Goal: Information Seeking & Learning: Learn about a topic

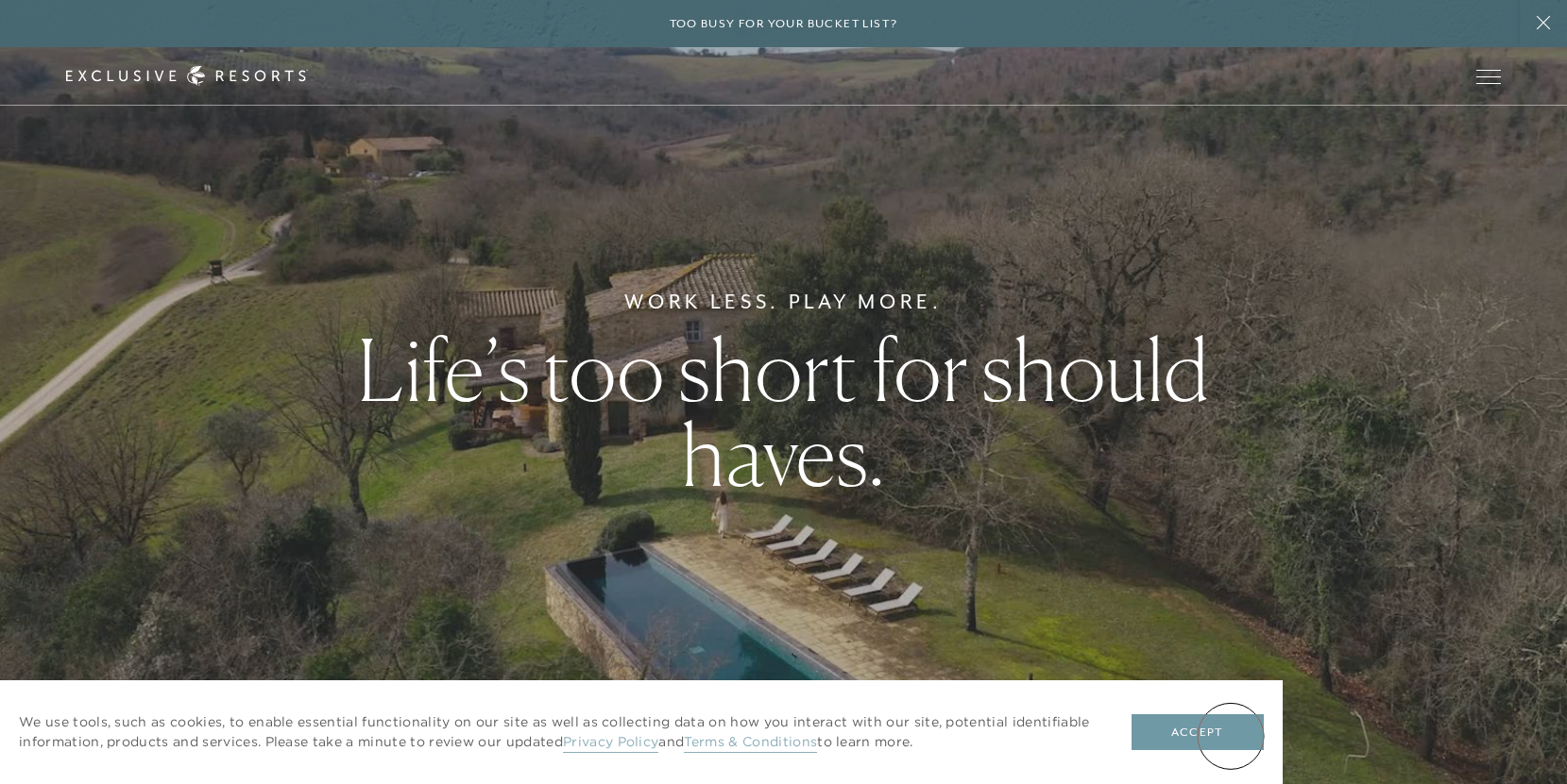
click at [1230, 736] on button "Accept" at bounding box center [1197, 732] width 132 height 36
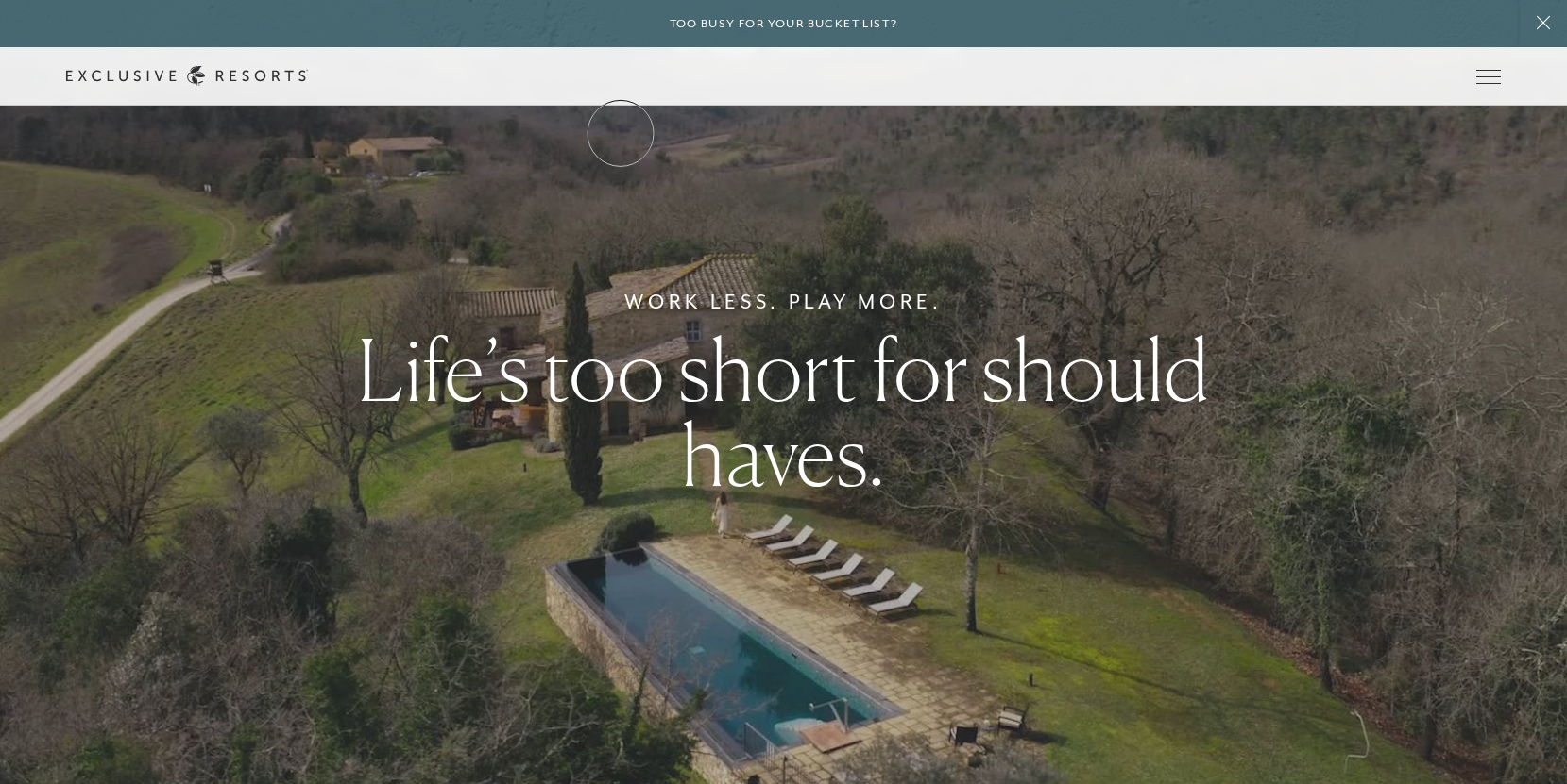
click at [0, 0] on link "The Collection" at bounding box center [0, 0] width 0 height 0
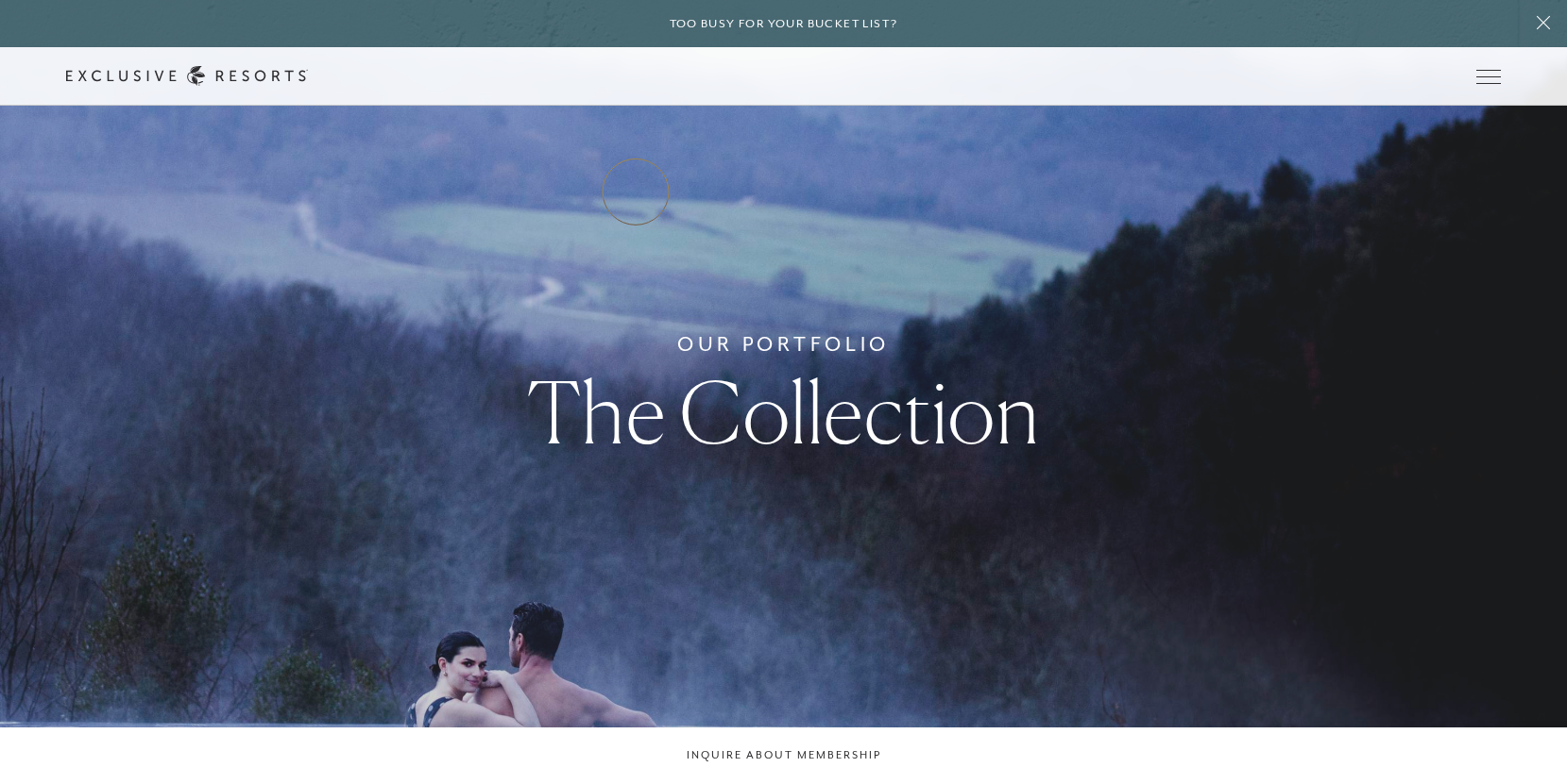
click at [0, 0] on link "Residence Collection" at bounding box center [0, 0] width 0 height 0
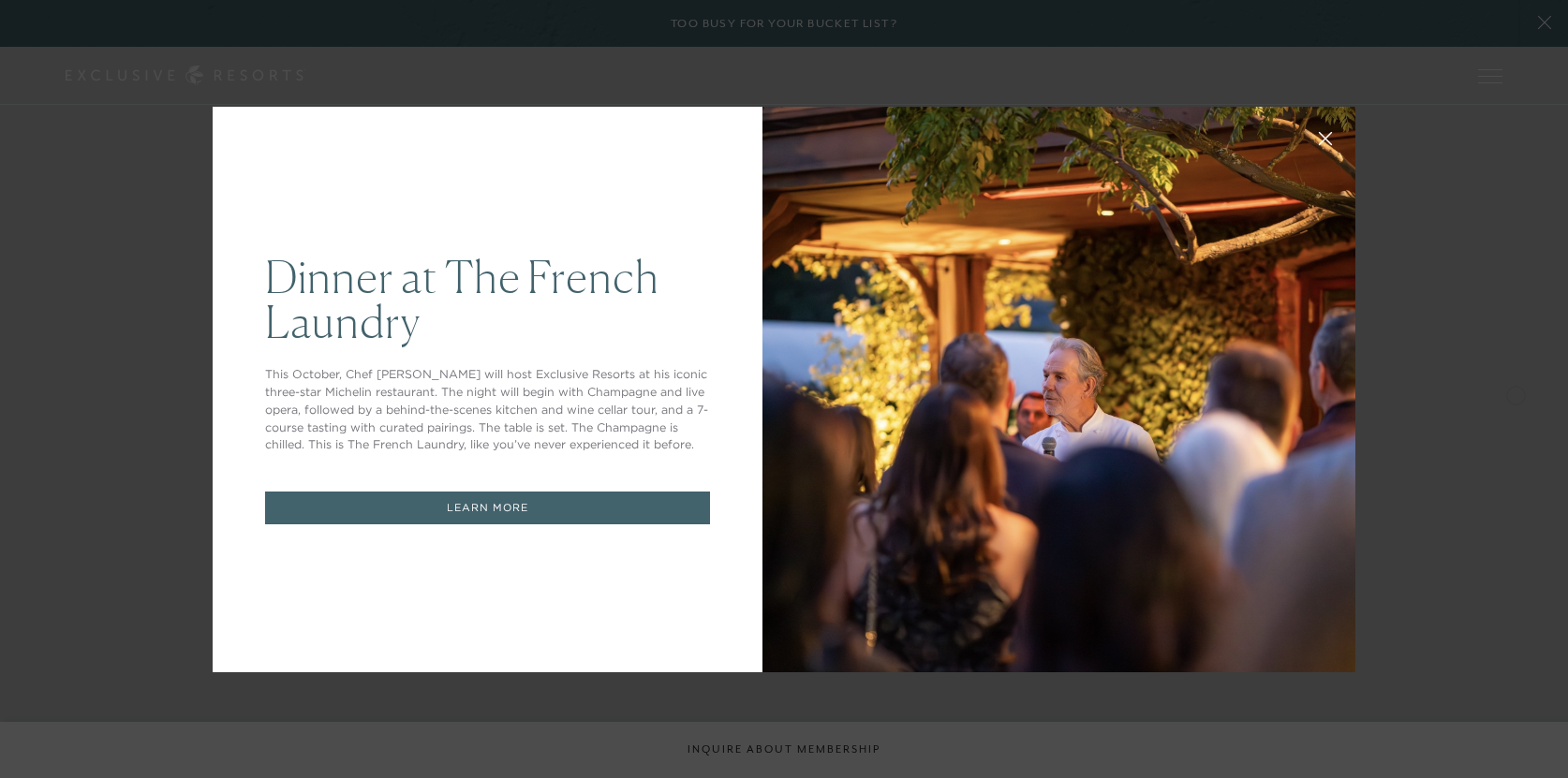
click at [240, 42] on div "Dinner at The [GEOGRAPHIC_DATA] This October, Chef [PERSON_NAME] will host Excl…" at bounding box center [784, 389] width 1568 height 778
click at [437, 512] on link "LEARN MORE" at bounding box center [488, 507] width 445 height 32
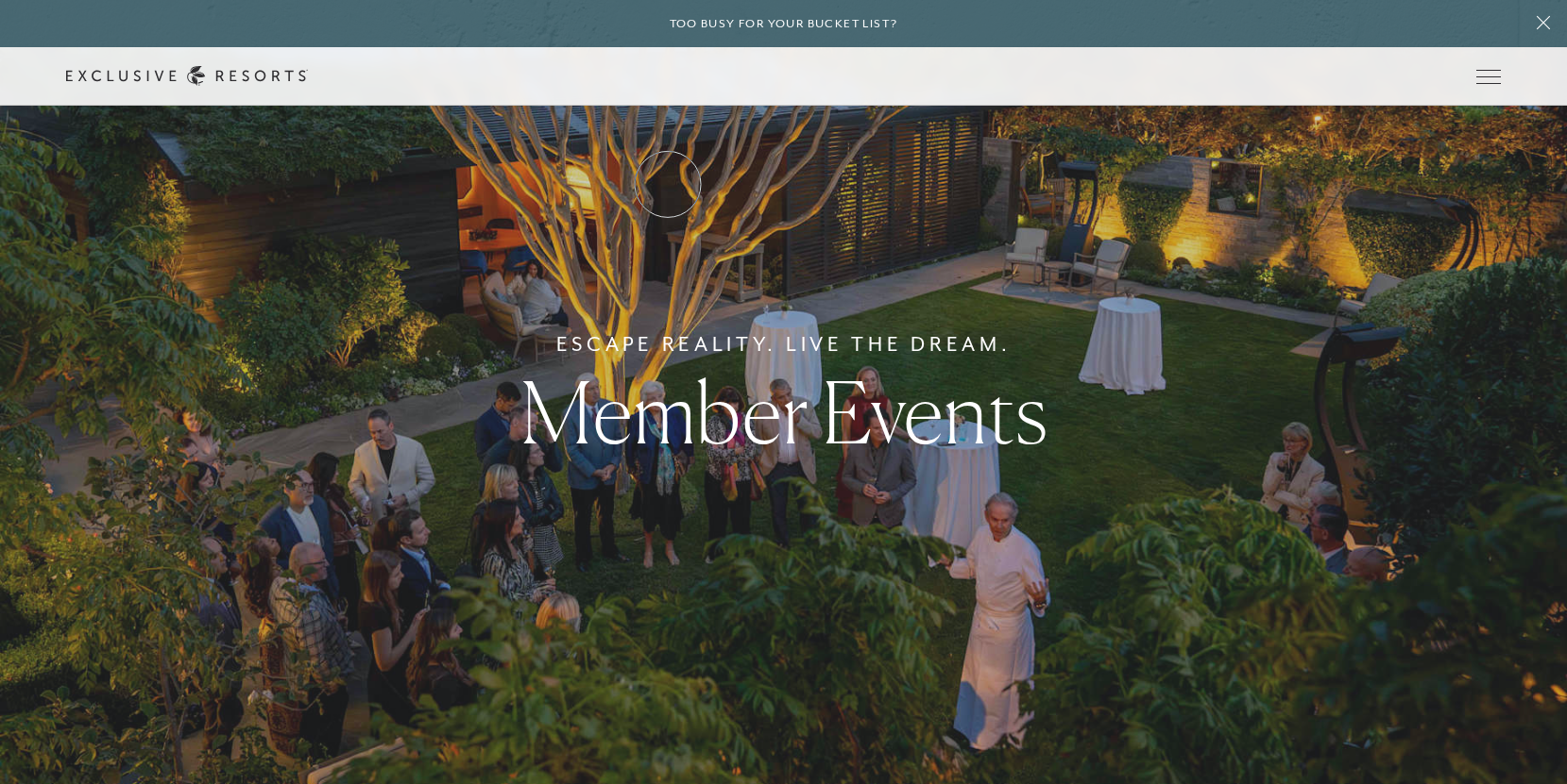
click at [0, 0] on link "Residence Collection" at bounding box center [0, 0] width 0 height 0
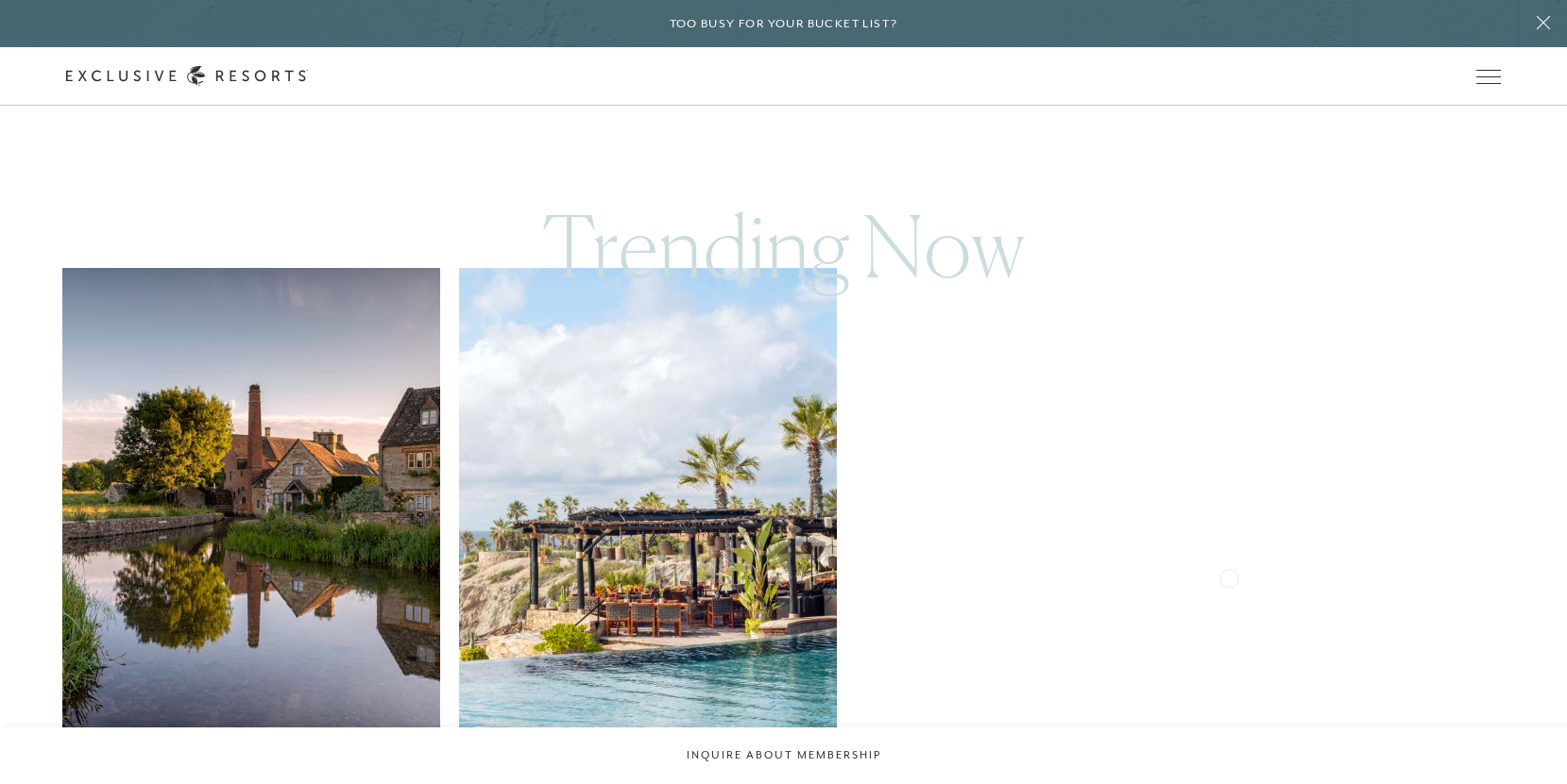
scroll to position [1038, 0]
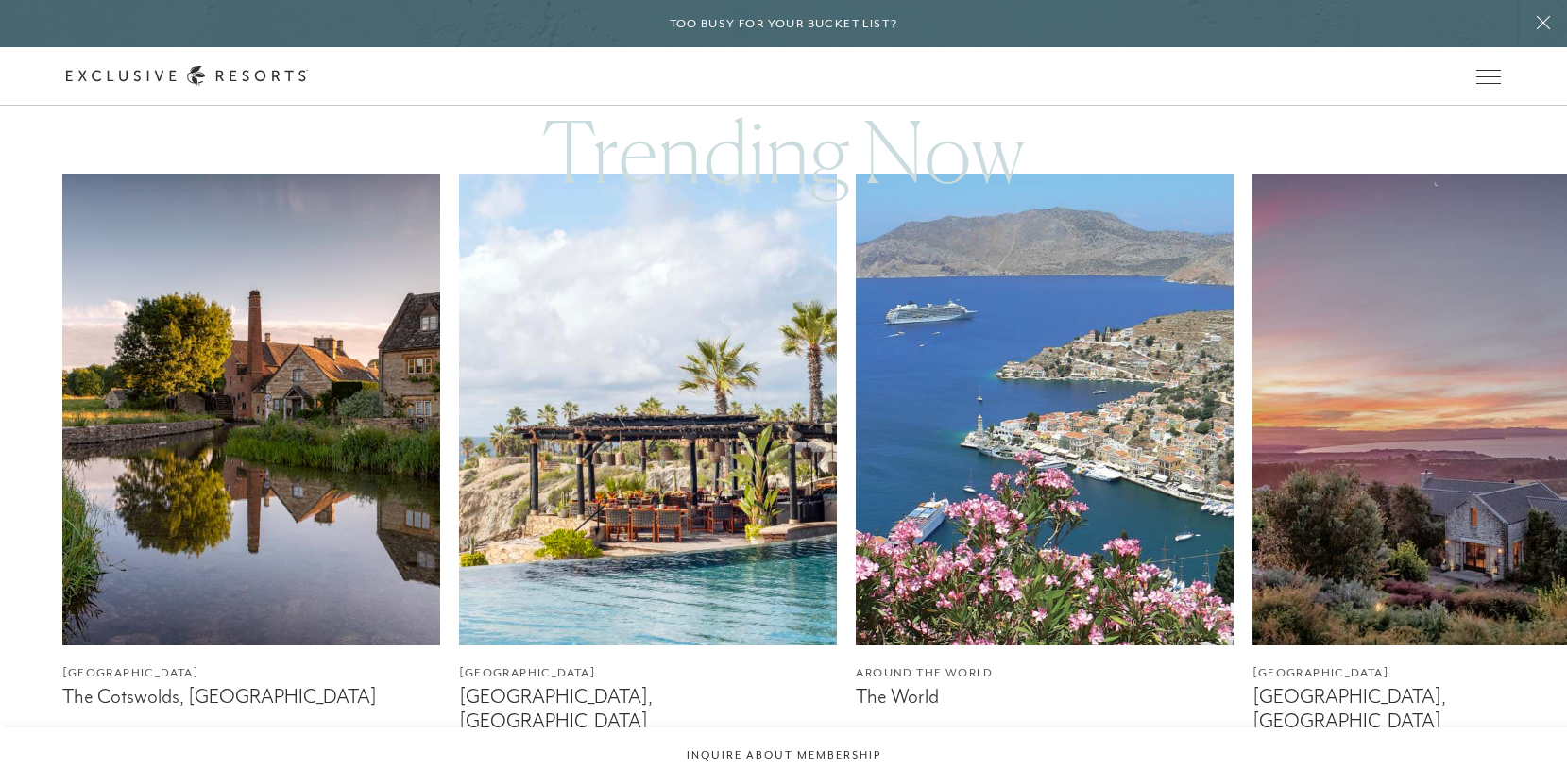
click at [1373, 558] on img at bounding box center [1441, 409] width 377 height 471
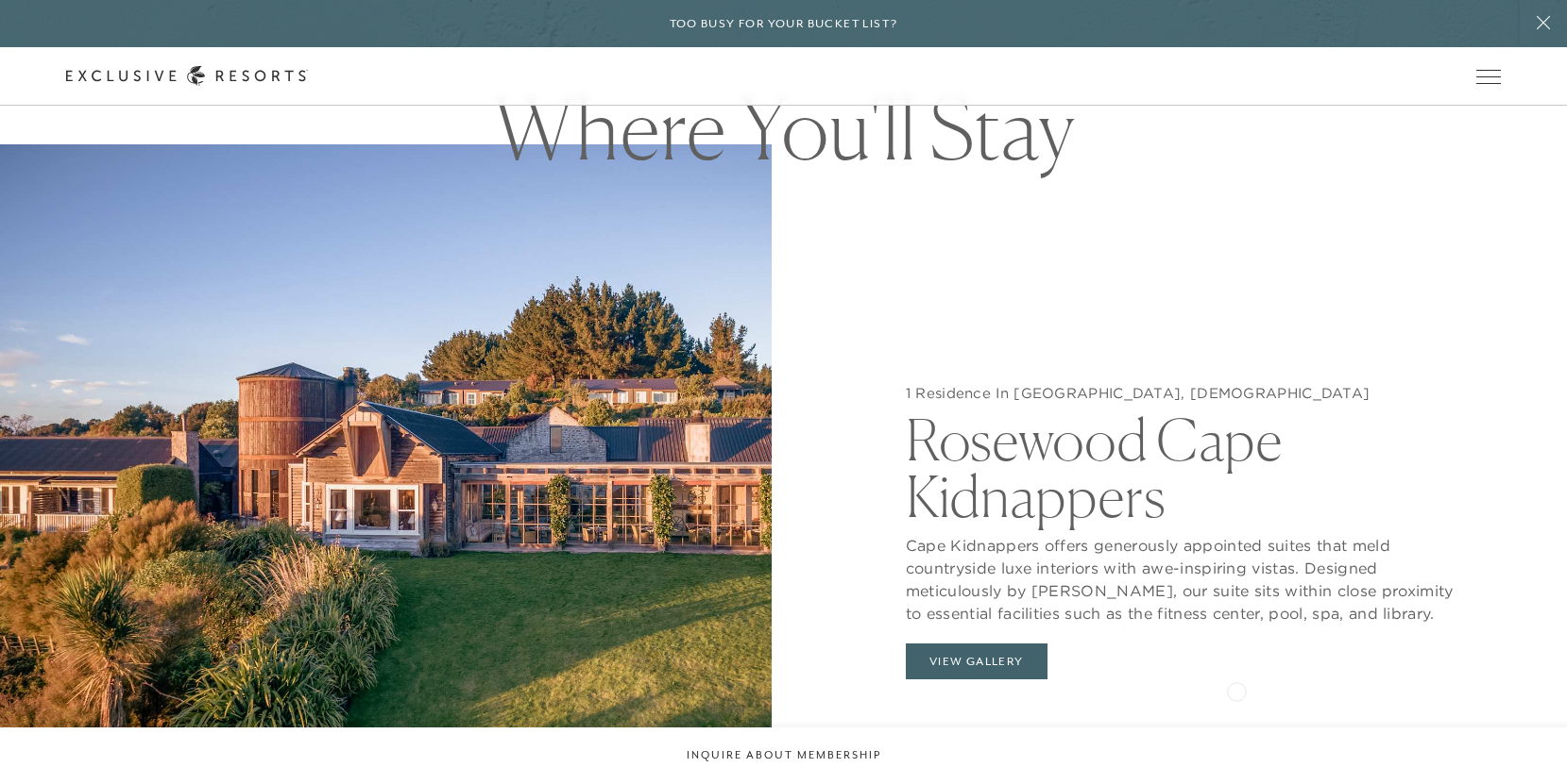
scroll to position [1699, 0]
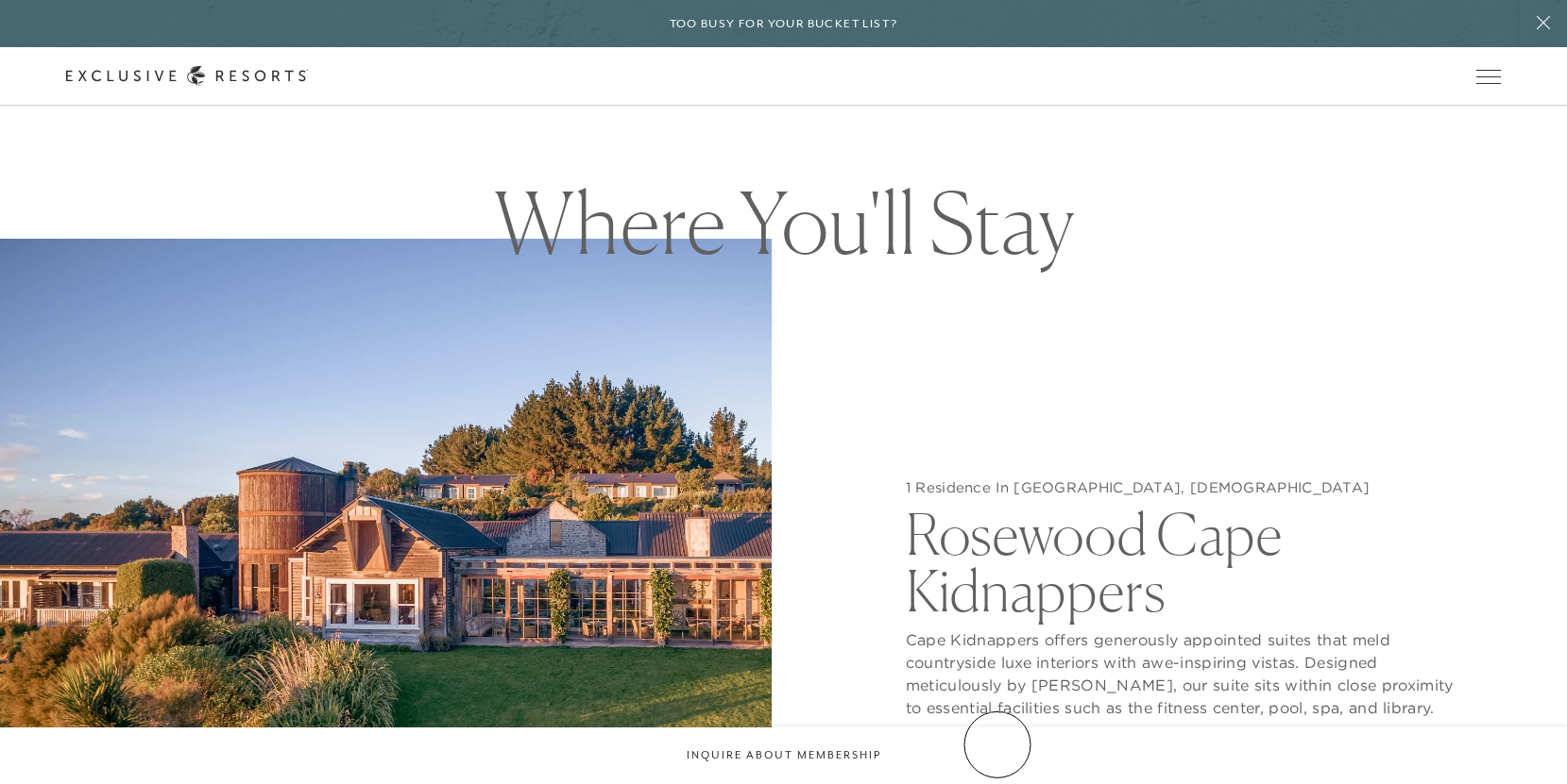
click at [997, 744] on button "View Gallery" at bounding box center [976, 756] width 142 height 36
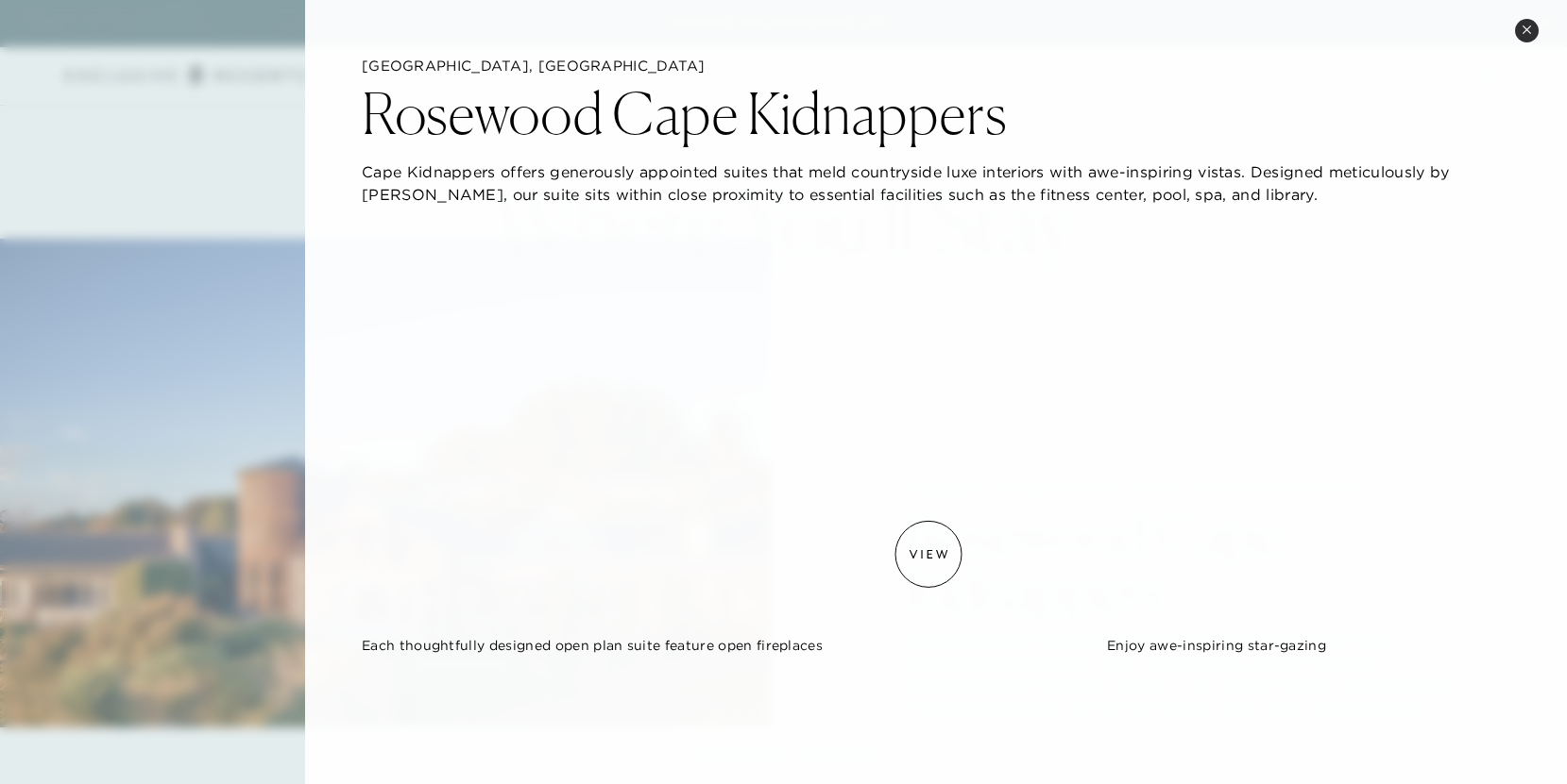
scroll to position [377, 0]
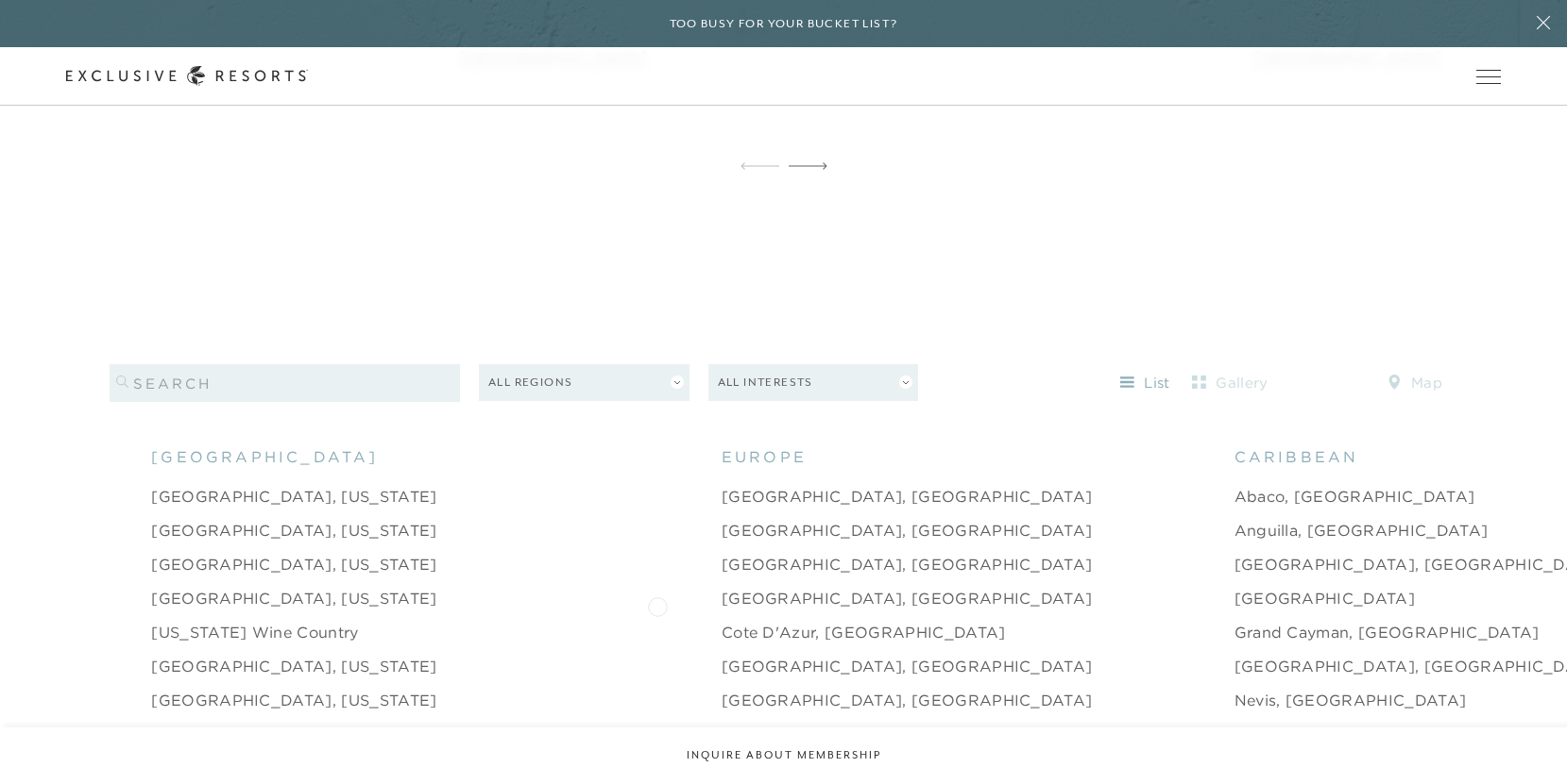
scroll to position [1888, 0]
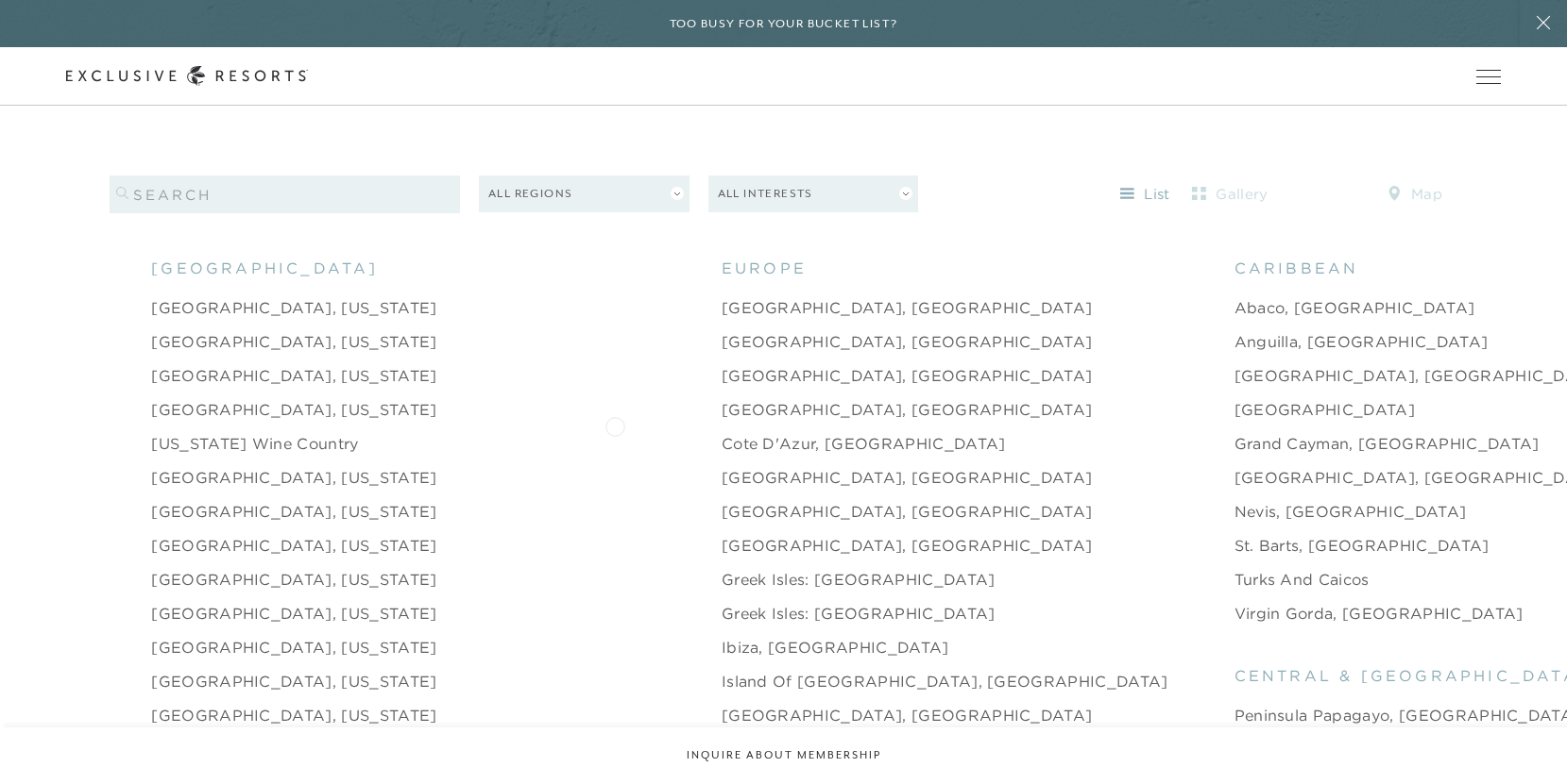
click at [722, 433] on link "Cote d'Azur, [GEOGRAPHIC_DATA]" at bounding box center [864, 444] width 284 height 23
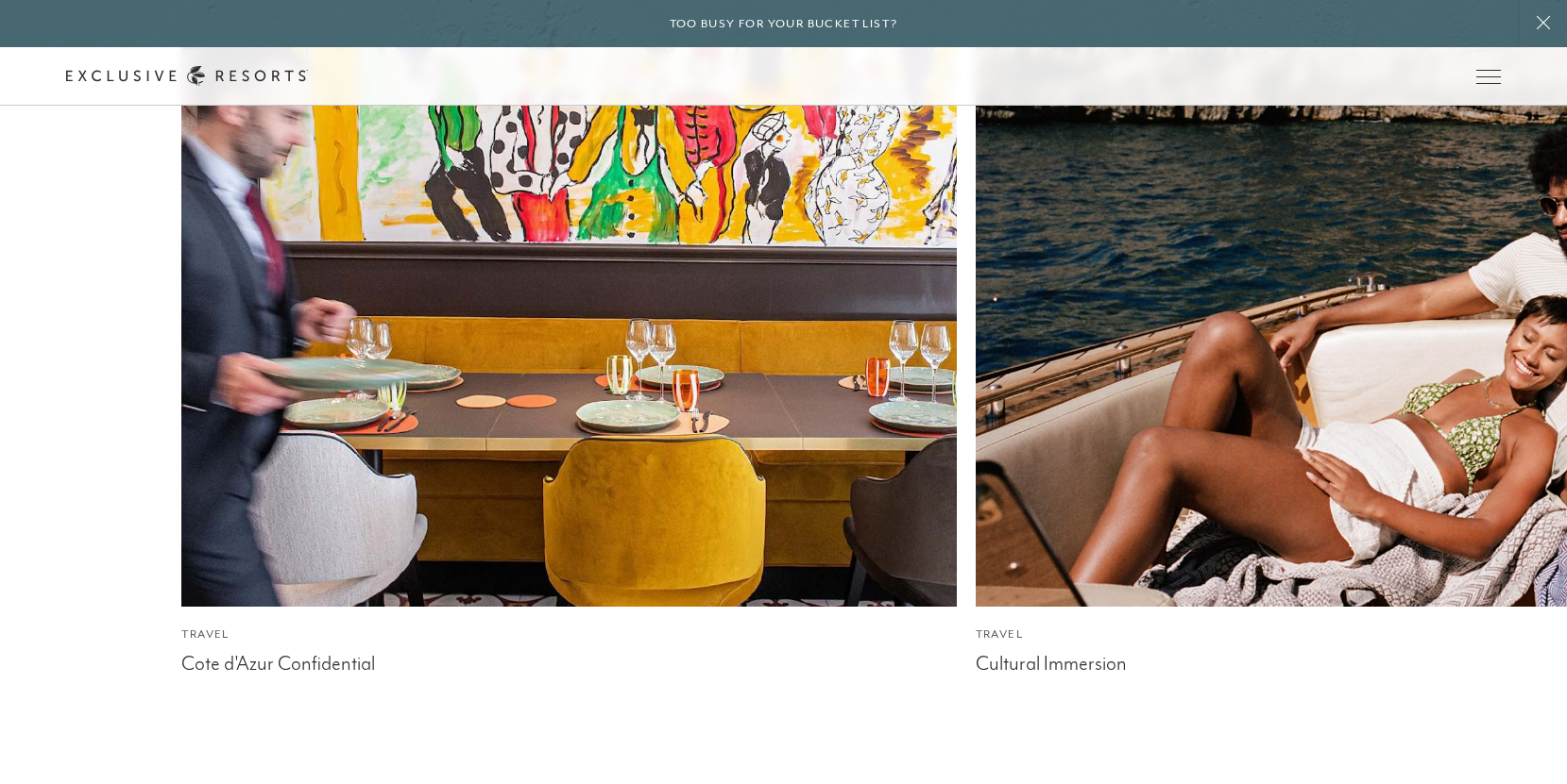
scroll to position [4324, 0]
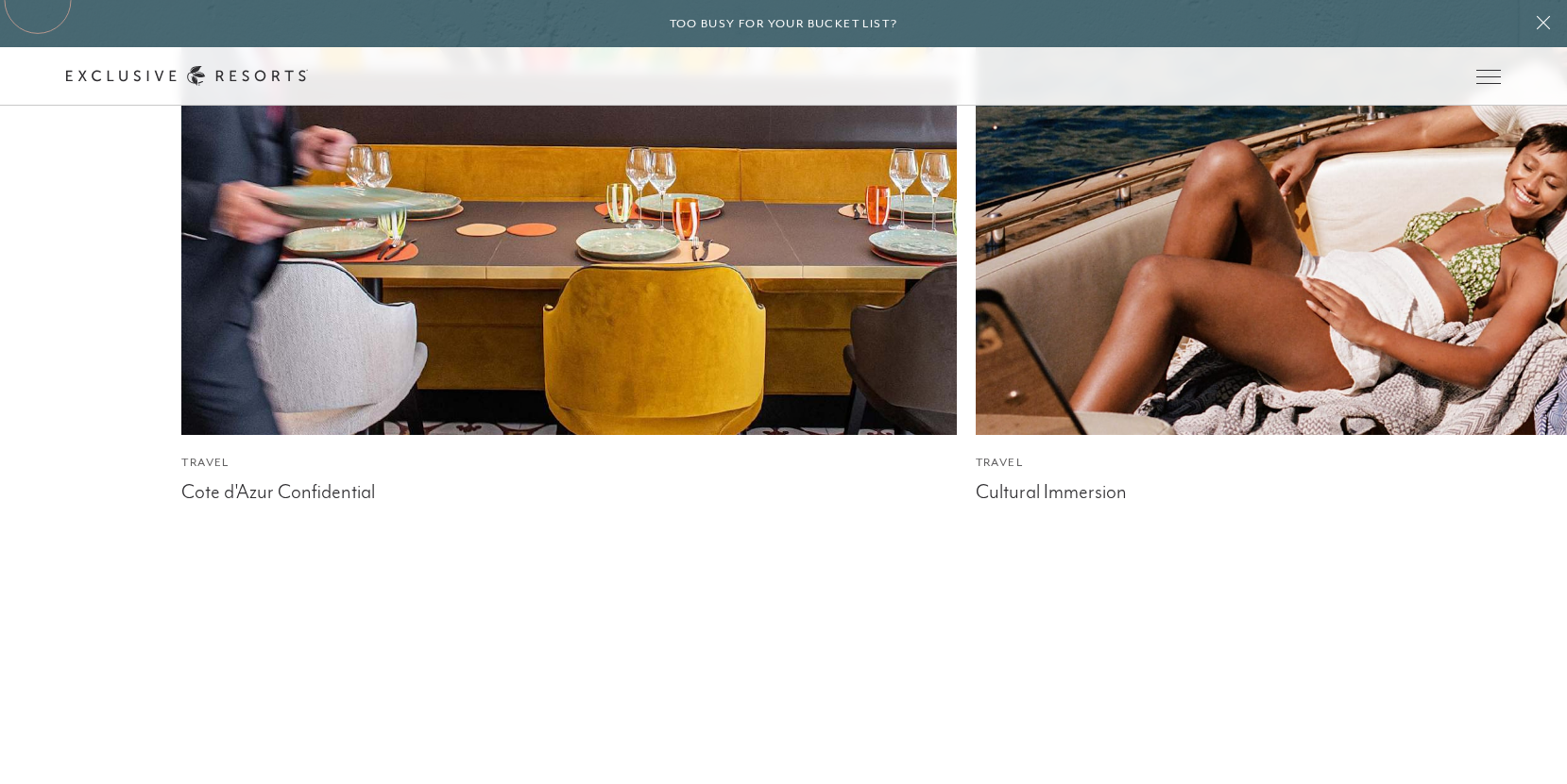
scroll to position [1888, 0]
